Goal: Complete application form

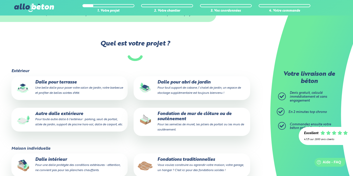
scroll to position [24, 0]
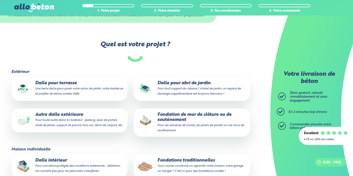
click at [75, 92] on small "Une belle dalle pour poser votre salon de jardin, votre barbecue et profiter de…" at bounding box center [79, 91] width 88 height 8
click at [0, 0] on input "Dalle pour terrasse Une belle dalle pour poser votre salon de jardin, votre bar…" at bounding box center [0, 0] width 0 height 0
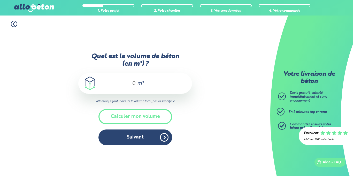
click at [130, 90] on div "m³" at bounding box center [135, 83] width 114 height 21
type input "7"
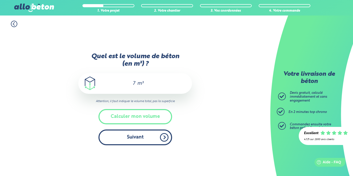
click at [136, 139] on button "Suivant" at bounding box center [135, 137] width 74 height 16
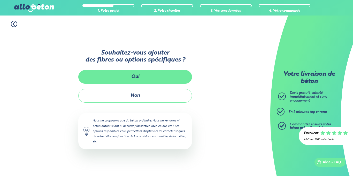
click at [157, 76] on button "Oui" at bounding box center [135, 77] width 114 height 14
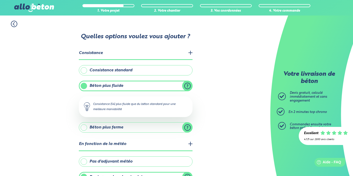
click at [161, 67] on label "Consistance standard" at bounding box center [136, 70] width 114 height 10
click at [0, 0] on input "Consistance standard" at bounding box center [0, 0] width 0 height 0
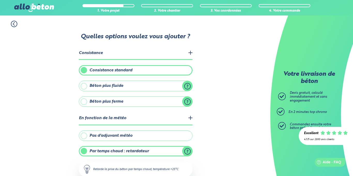
click at [188, 88] on label "Béton plus fluide" at bounding box center [136, 86] width 114 height 10
click at [0, 0] on input "Béton plus fluide" at bounding box center [0, 0] width 0 height 0
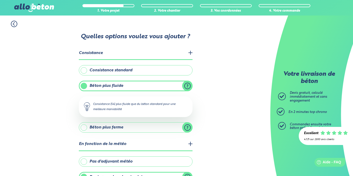
click at [187, 127] on label "Béton plus ferme" at bounding box center [136, 127] width 114 height 10
click at [0, 0] on input "Béton plus ferme" at bounding box center [0, 0] width 0 height 0
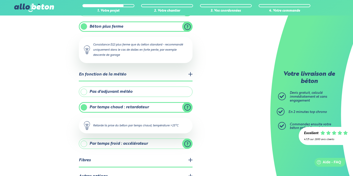
scroll to position [76, 0]
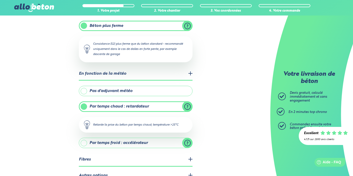
click at [165, 143] on label "Par temps froid : accélérateur" at bounding box center [136, 143] width 114 height 10
click at [0, 0] on input "Par temps froid : accélérateur" at bounding box center [0, 0] width 0 height 0
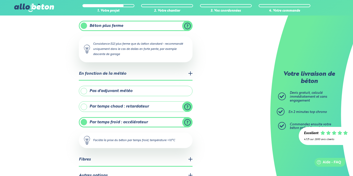
click at [139, 91] on label "Pas d'adjuvant météo" at bounding box center [136, 91] width 114 height 10
click at [0, 0] on input "Pas d'adjuvant météo" at bounding box center [0, 0] width 0 height 0
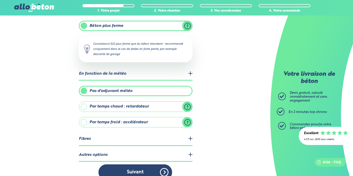
scroll to position [85, 0]
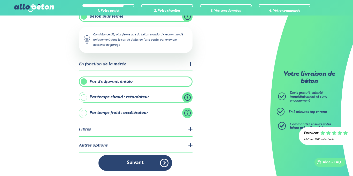
click at [191, 129] on legend "Fibres" at bounding box center [136, 129] width 114 height 13
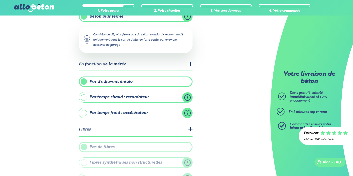
scroll to position [134, 0]
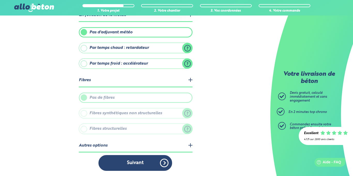
click at [191, 147] on legend "Autres options" at bounding box center [136, 145] width 114 height 13
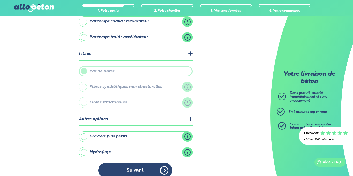
scroll to position [168, 0]
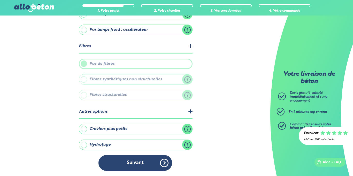
click at [186, 144] on label "Hydrofuge" at bounding box center [136, 144] width 114 height 10
click at [0, 0] on input "Hydrofuge" at bounding box center [0, 0] width 0 height 0
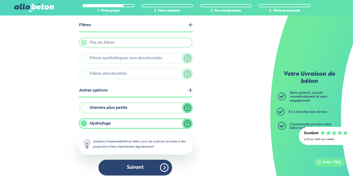
scroll to position [190, 0]
click at [85, 123] on label "Hydrofuge" at bounding box center [136, 123] width 114 height 10
click at [0, 0] on input "Hydrofuge" at bounding box center [0, 0] width 0 height 0
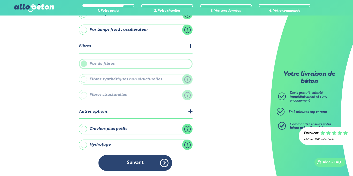
scroll to position [168, 0]
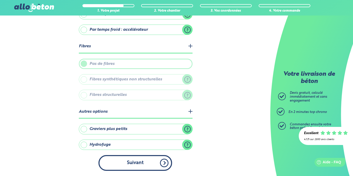
click at [122, 165] on button "Suivant" at bounding box center [135, 163] width 74 height 16
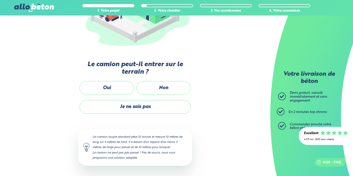
scroll to position [98, 0]
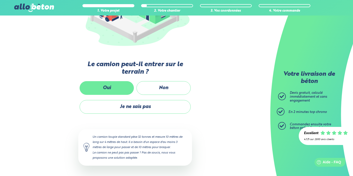
click at [116, 83] on label "Oui" at bounding box center [107, 88] width 54 height 14
click at [0, 0] on input "Oui" at bounding box center [0, 0] width 0 height 0
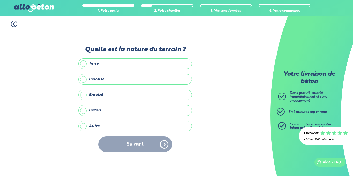
click at [131, 65] on label "Terre" at bounding box center [135, 63] width 114 height 10
click at [0, 0] on input "Terre" at bounding box center [0, 0] width 0 height 0
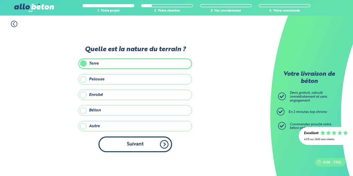
click at [149, 144] on button "Suivant" at bounding box center [135, 144] width 74 height 16
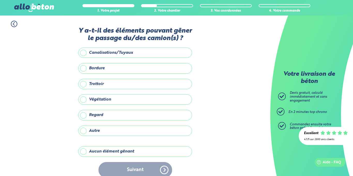
click at [133, 151] on label "Aucun élément gênant" at bounding box center [135, 151] width 114 height 10
click at [0, 0] on input "Aucun élément gênant" at bounding box center [0, 0] width 0 height 0
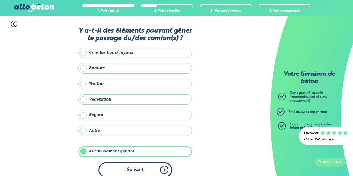
click at [147, 169] on button "Suivant" at bounding box center [135, 170] width 74 height 16
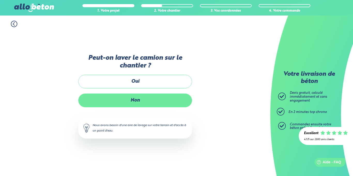
click at [132, 96] on label "Non" at bounding box center [135, 100] width 114 height 14
click at [0, 0] on input "Non" at bounding box center [0, 0] width 0 height 0
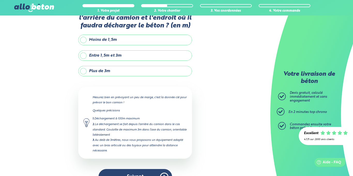
scroll to position [21, 0]
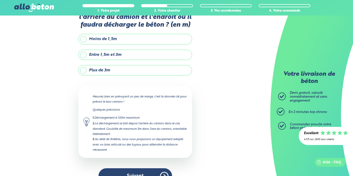
click at [144, 39] on label "Moins de 1,5m" at bounding box center [135, 39] width 114 height 10
click at [0, 0] on input "Moins de 1,5m" at bounding box center [0, 0] width 0 height 0
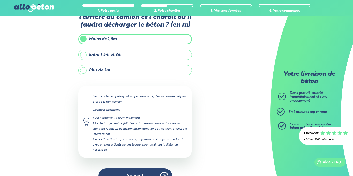
scroll to position [34, 0]
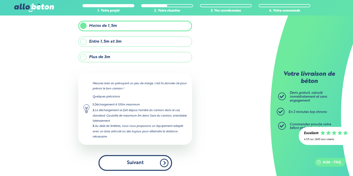
click at [120, 157] on button "Suivant" at bounding box center [135, 163] width 74 height 16
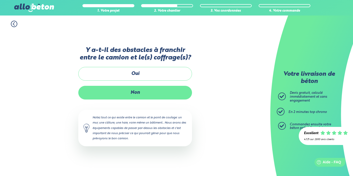
click at [132, 91] on label "Non" at bounding box center [135, 93] width 114 height 14
click at [0, 0] on input "Non" at bounding box center [0, 0] width 0 height 0
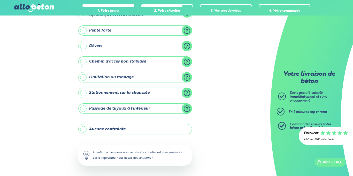
scroll to position [45, 0]
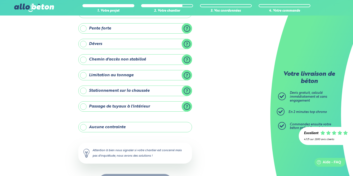
click at [119, 125] on label "Aucune contrainte" at bounding box center [135, 127] width 114 height 10
click at [0, 0] on input "Aucune contrainte" at bounding box center [0, 0] width 0 height 0
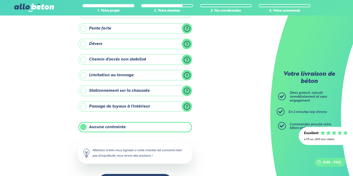
scroll to position [64, 0]
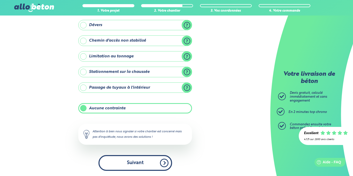
click at [129, 165] on button "Suivant" at bounding box center [135, 163] width 74 height 16
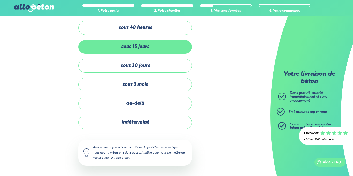
click at [149, 42] on label "sous 15 jours" at bounding box center [135, 47] width 114 height 14
click at [0, 0] on input "sous 15 jours" at bounding box center [0, 0] width 0 height 0
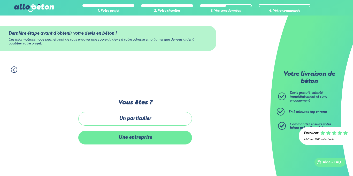
click at [125, 136] on label "Une entreprise" at bounding box center [135, 138] width 114 height 14
click at [0, 0] on input "Une entreprise" at bounding box center [0, 0] width 0 height 0
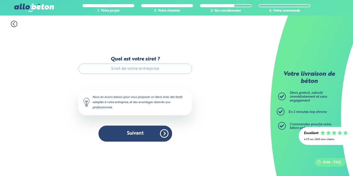
click at [139, 69] on input "Quel est votre siret ?" at bounding box center [135, 69] width 114 height 10
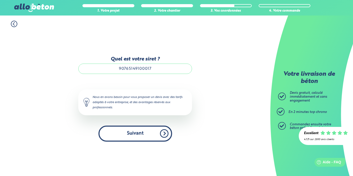
type input "90765149100017"
click at [145, 134] on button "Suivant" at bounding box center [135, 133] width 74 height 16
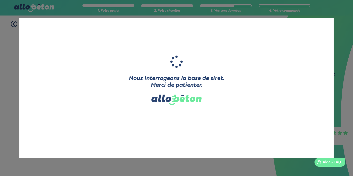
type input "[PERSON_NAME]"
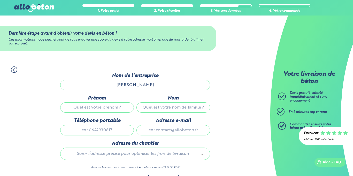
click at [119, 108] on input "Prénom" at bounding box center [97, 107] width 74 height 10
type input "[PERSON_NAME]"
type input "0620335981"
type input "[EMAIL_ADDRESS][DOMAIN_NAME]"
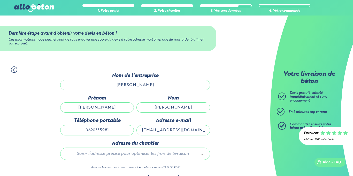
type input "[STREET_ADDRESS]"
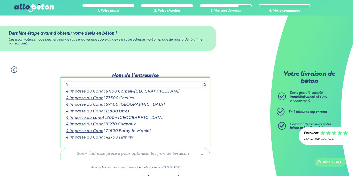
type input "4"
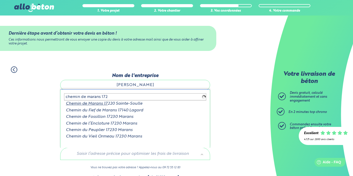
type input "chemin de marans 1722"
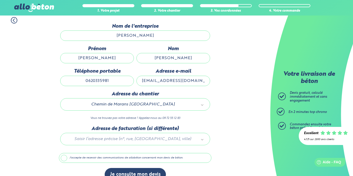
scroll to position [60, 0]
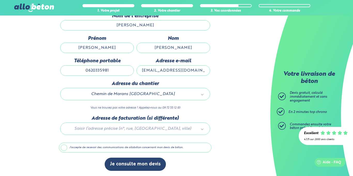
click at [110, 147] on label "J'accepte de recevoir des communications de allobéton concernant mon devis de b…" at bounding box center [135, 148] width 152 height 10
click at [0, 0] on input "J'accepte de recevoir des communications de allobéton concernant mon devis de b…" at bounding box center [0, 0] width 0 height 0
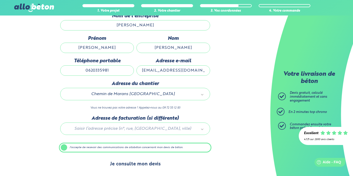
click at [142, 165] on button "Je consulte mon devis" at bounding box center [135, 163] width 61 height 13
